Goal: Task Accomplishment & Management: Complete application form

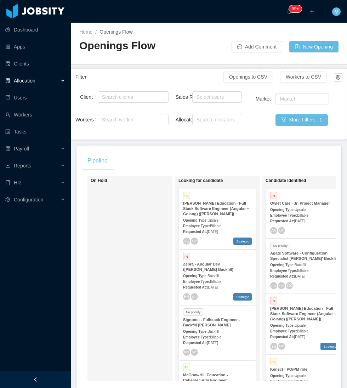
click at [49, 374] on div at bounding box center [35, 379] width 71 height 17
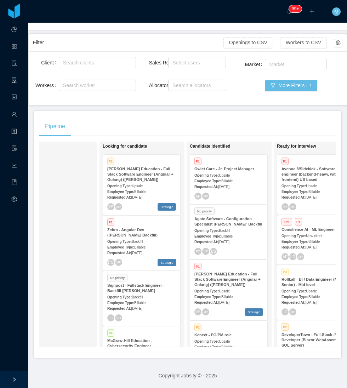
scroll to position [0, 52]
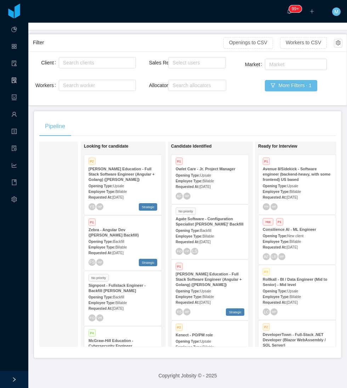
click at [91, 116] on div "Pipeline" at bounding box center [187, 126] width 296 height 20
click at [69, 242] on div "On Hold" at bounding box center [45, 244] width 99 height 199
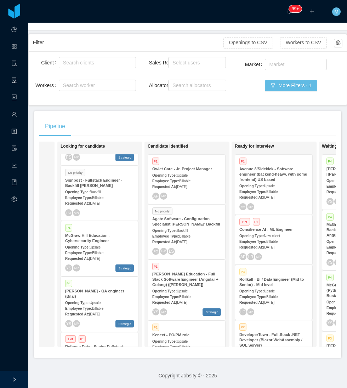
scroll to position [0, 0]
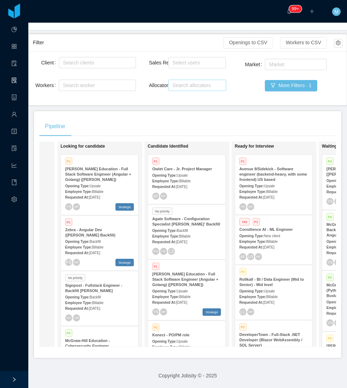
click at [200, 82] on div "Search allocators" at bounding box center [195, 85] width 46 height 7
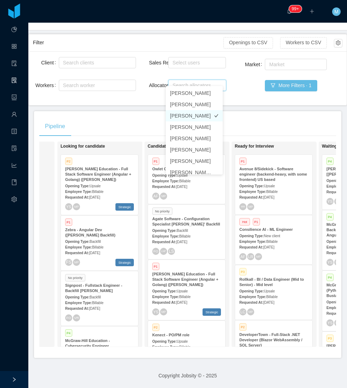
click at [184, 117] on li "[PERSON_NAME]" at bounding box center [194, 115] width 57 height 11
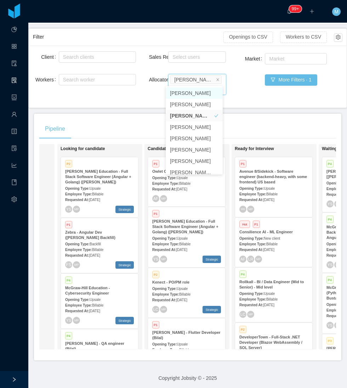
click at [145, 119] on div "Pipeline" at bounding box center [187, 129] width 296 height 20
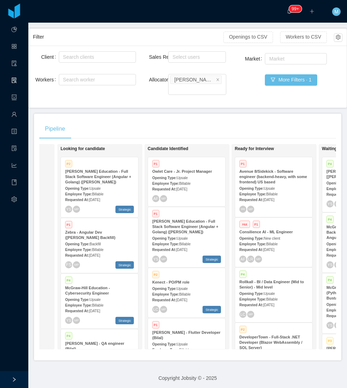
click at [145, 119] on div "Pipeline" at bounding box center [187, 129] width 296 height 20
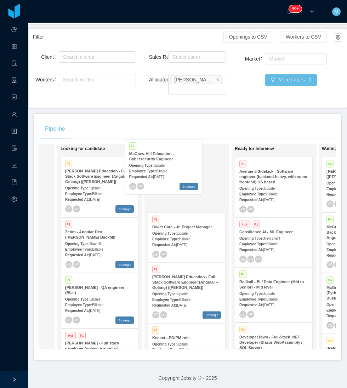
drag, startPoint x: 119, startPoint y: 298, endPoint x: 185, endPoint y: 170, distance: 144.4
click at [185, 170] on div "On Hold Looking for candidate P2 [PERSON_NAME] Education - Full Stack Software …" at bounding box center [187, 249] width 296 height 211
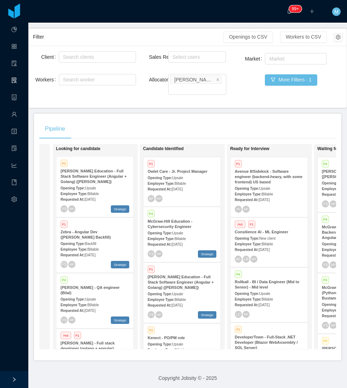
scroll to position [700, 0]
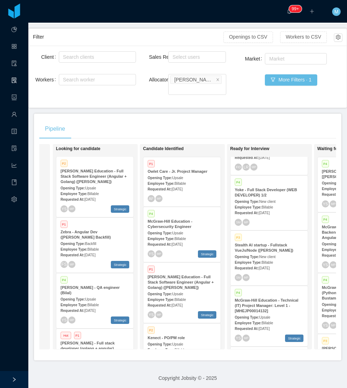
click at [263, 243] on strong "Stealth AI startup - Fullstack VueJs/Node ([PERSON_NAME])" at bounding box center [263, 248] width 58 height 10
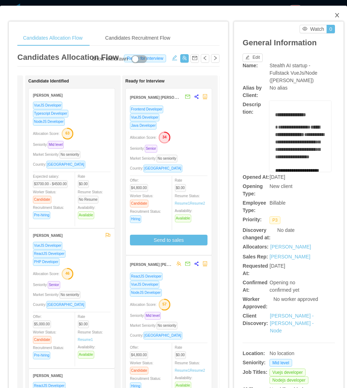
click at [334, 16] on icon "icon: close" at bounding box center [337, 15] width 6 height 6
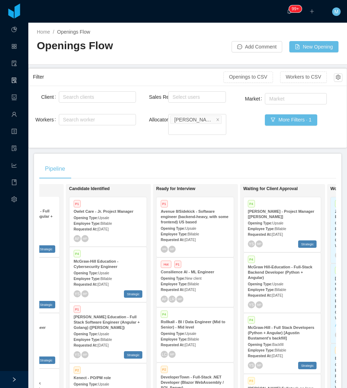
click at [193, 159] on div "Pipeline" at bounding box center [187, 169] width 296 height 20
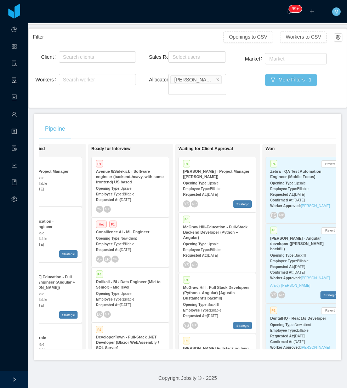
scroll to position [0, 220]
click at [129, 248] on span "[DATE]" at bounding box center [123, 250] width 11 height 4
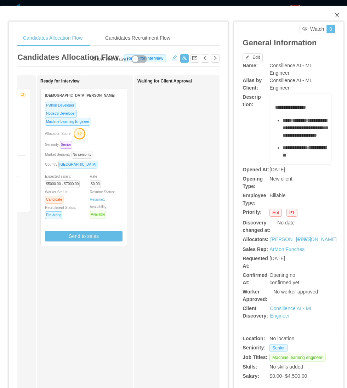
click at [331, 9] on span "Close" at bounding box center [337, 16] width 20 height 20
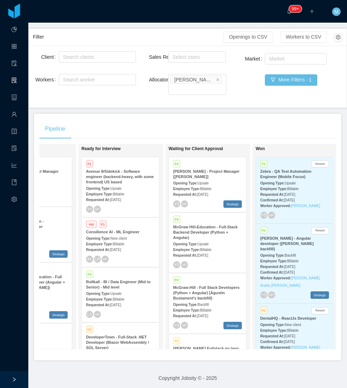
click at [188, 114] on div "Pipeline On Hold Looking for candidate P2 [PERSON_NAME] Education - Full Stack …" at bounding box center [187, 237] width 307 height 247
click at [214, 179] on div "Opening Type: Upsale" at bounding box center [207, 182] width 69 height 7
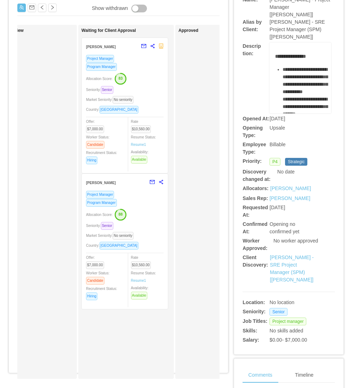
scroll to position [79, 0]
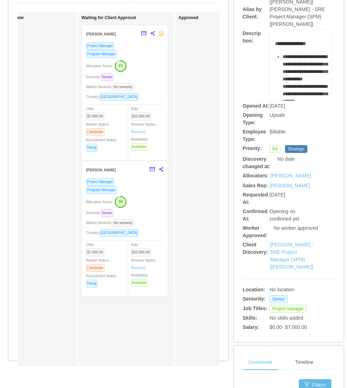
click at [142, 236] on div "Project Manager Program Manager Allocation Score: 88 Seniority: Senior Market S…" at bounding box center [124, 235] width 77 height 114
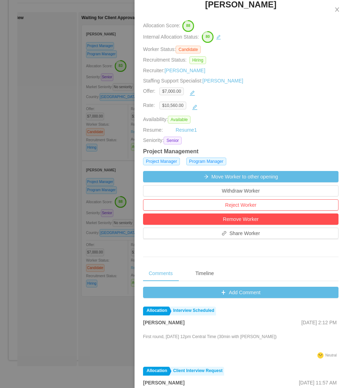
scroll to position [157, 0]
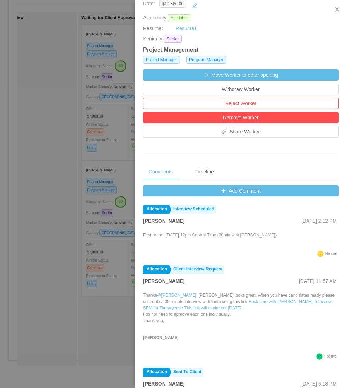
click at [58, 223] on div at bounding box center [173, 194] width 347 height 388
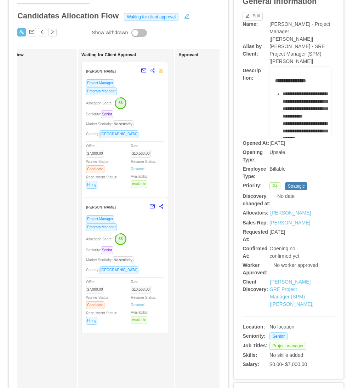
scroll to position [0, 0]
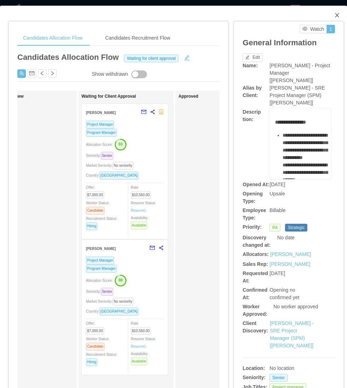
click at [334, 11] on span "Close" at bounding box center [337, 16] width 20 height 20
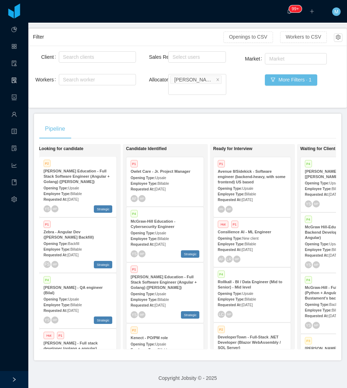
scroll to position [0, 95]
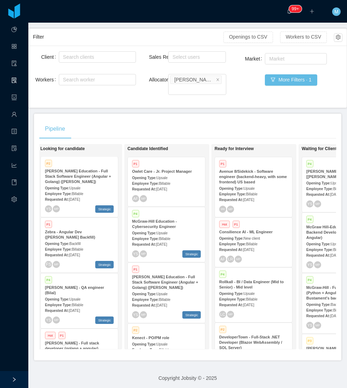
click at [117, 104] on main "Home / Openings Flow / Openings Flow Add Comment New Opening Filter Openings to…" at bounding box center [187, 165] width 318 height 365
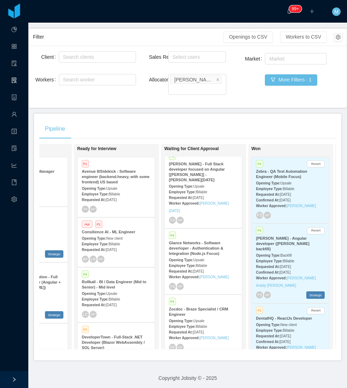
scroll to position [769, 0]
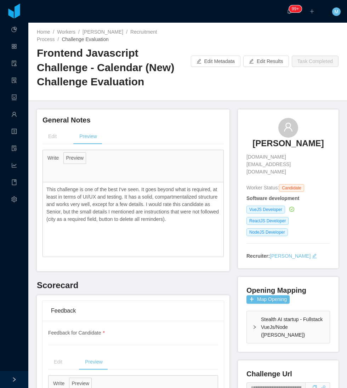
click at [79, 221] on p "This challenge is one of the best I've seen. It goes beyond what is required, a…" at bounding box center [132, 204] width 173 height 37
click at [105, 242] on div "This challenge is one of the best I've seen. It goes beyond what is required, a…" at bounding box center [133, 219] width 180 height 74
click at [146, 221] on p "This challenge is one of the best I've seen. It goes beyond what is required, a…" at bounding box center [132, 204] width 173 height 37
drag, startPoint x: 146, startPoint y: 221, endPoint x: 215, endPoint y: 217, distance: 68.7
click at [215, 217] on p "This challenge is one of the best I've seen. It goes beyond what is required, a…" at bounding box center [132, 204] width 173 height 37
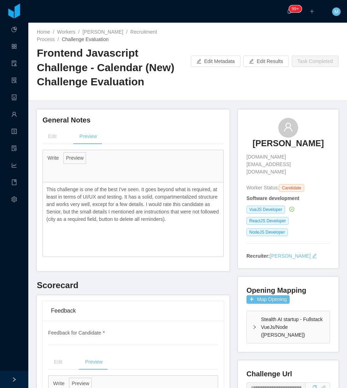
click at [211, 220] on p "This challenge is one of the best I've seen. It goes beyond what is required, a…" at bounding box center [132, 204] width 173 height 37
click at [201, 224] on div "This challenge is one of the best I've seen. It goes beyond what is required, a…" at bounding box center [133, 204] width 180 height 44
click at [207, 220] on p "This challenge is one of the best I've seen. It goes beyond what is required, a…" at bounding box center [132, 204] width 173 height 37
click at [137, 203] on p "This challenge is one of the best I've seen. It goes beyond what is required, a…" at bounding box center [132, 204] width 173 height 37
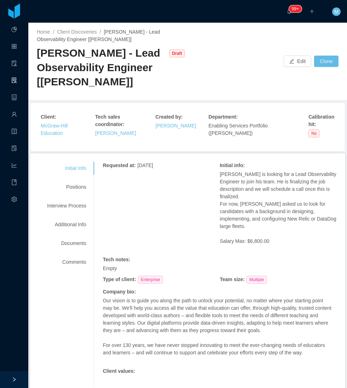
click at [214, 181] on div "Requested at : October 7, 2025 Initial info : Todd is looking for a Lead Observ…" at bounding box center [220, 274] width 234 height 225
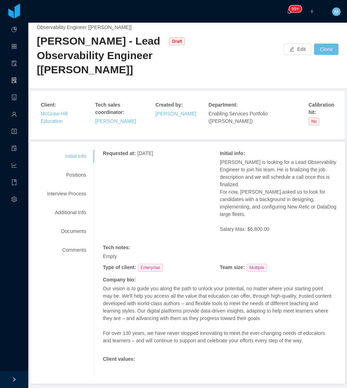
scroll to position [19, 0]
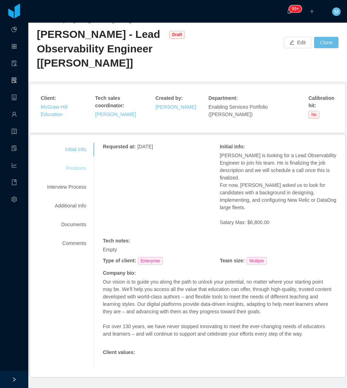
click at [79, 164] on div "Positions" at bounding box center [67, 168] width 56 height 13
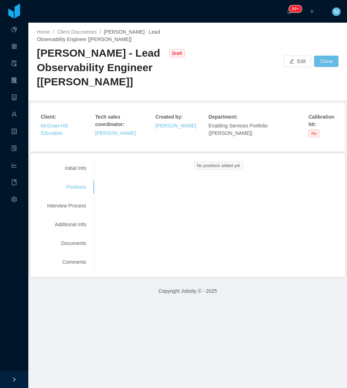
scroll to position [0, 0]
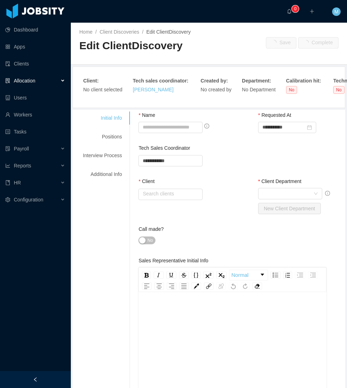
drag, startPoint x: 47, startPoint y: 384, endPoint x: 46, endPoint y: 375, distance: 9.3
click at [47, 383] on div at bounding box center [35, 379] width 71 height 17
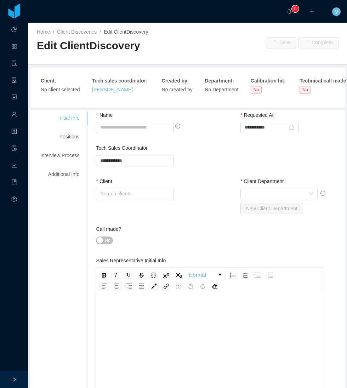
type input "**********"
type input "*"
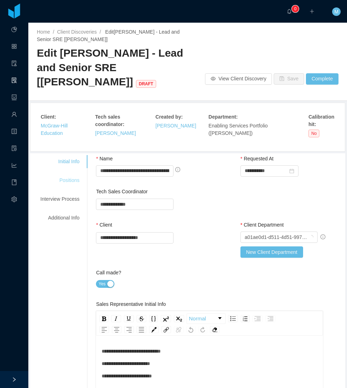
click at [71, 174] on div "Positions" at bounding box center [60, 180] width 56 height 13
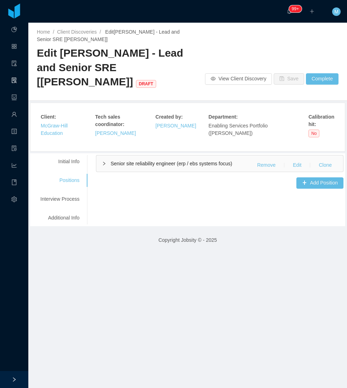
click at [109, 155] on div "Senior site reliability engineer (erp / ebs systems focus) Remove Edit Clone" at bounding box center [219, 163] width 247 height 16
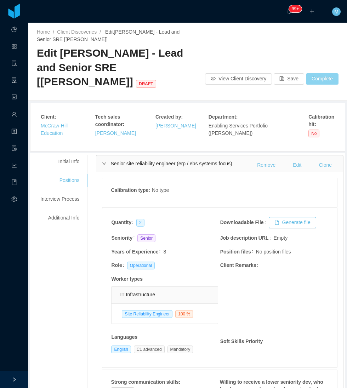
click at [317, 73] on button "Complete" at bounding box center [322, 78] width 33 height 11
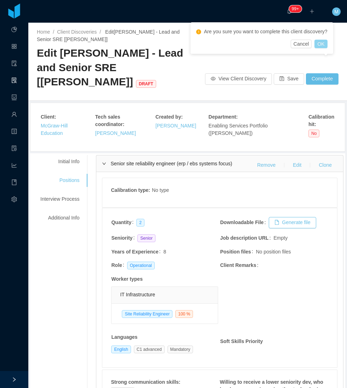
click at [322, 43] on button "OK" at bounding box center [320, 44] width 13 height 8
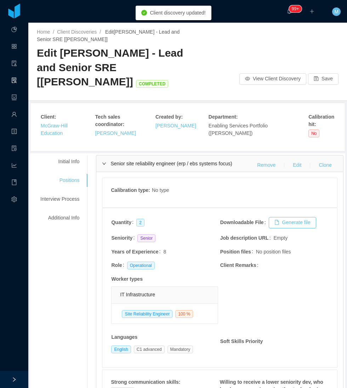
click at [99, 161] on div "Senior site reliability engineer (erp / ebs systems focus) Remove Edit Clone" at bounding box center [219, 163] width 247 height 16
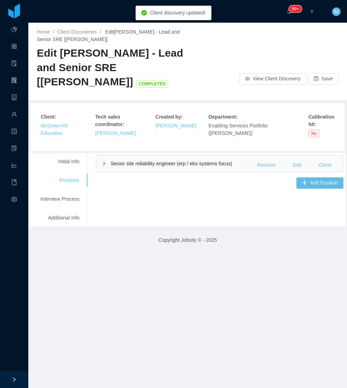
click at [103, 162] on icon "icon: right" at bounding box center [104, 163] width 4 height 4
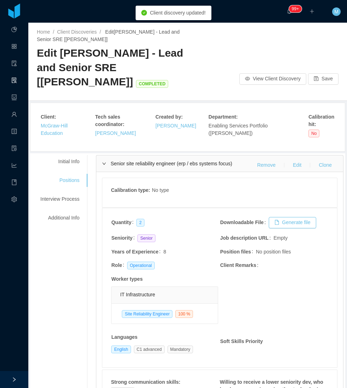
click at [103, 162] on icon "icon: right" at bounding box center [104, 163] width 4 height 4
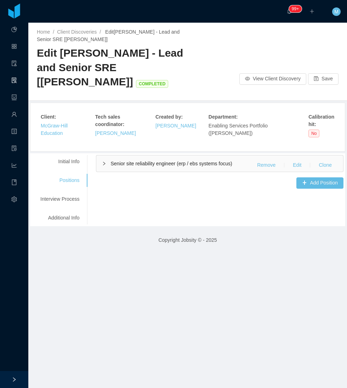
click at [99, 161] on div "Senior site reliability engineer (erp / ebs systems focus) Remove Edit Clone" at bounding box center [219, 163] width 247 height 16
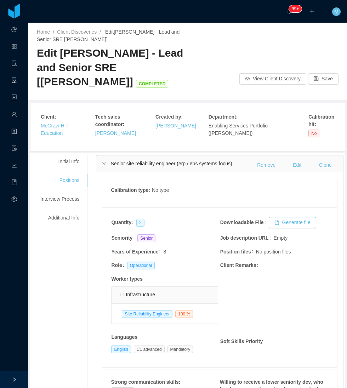
click at [99, 161] on div "Senior site reliability engineer (erp / ebs systems focus) Remove Edit Clone" at bounding box center [219, 163] width 247 height 16
